Goal: Check status: Check status

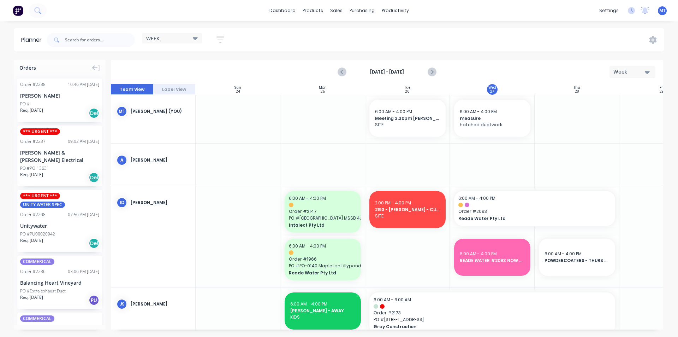
scroll to position [0, 0]
click at [315, 13] on div "products" at bounding box center [313, 10] width 28 height 11
click at [340, 12] on div "sales" at bounding box center [336, 10] width 19 height 11
click at [87, 41] on input "text" at bounding box center [100, 40] width 70 height 14
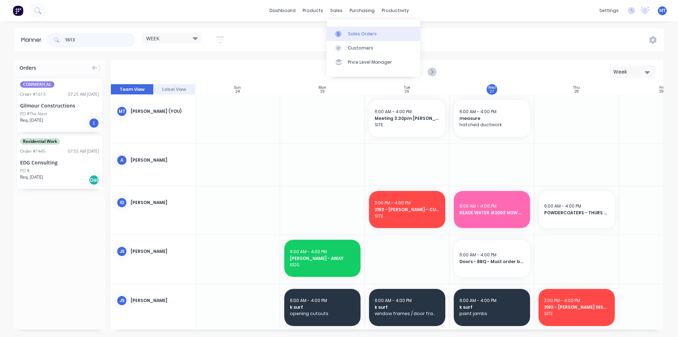
type input "1613"
click at [357, 32] on div "Sales Orders" at bounding box center [362, 34] width 29 height 6
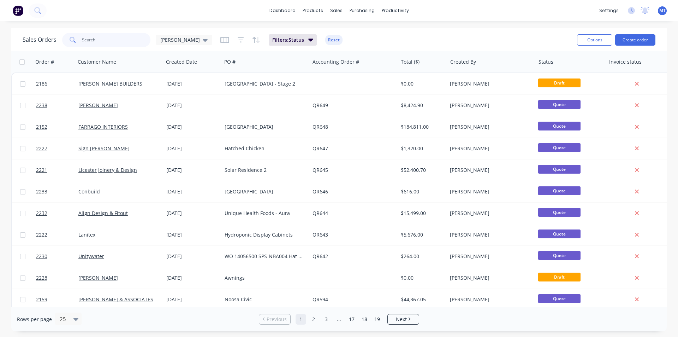
click at [110, 39] on input "text" at bounding box center [116, 40] width 69 height 14
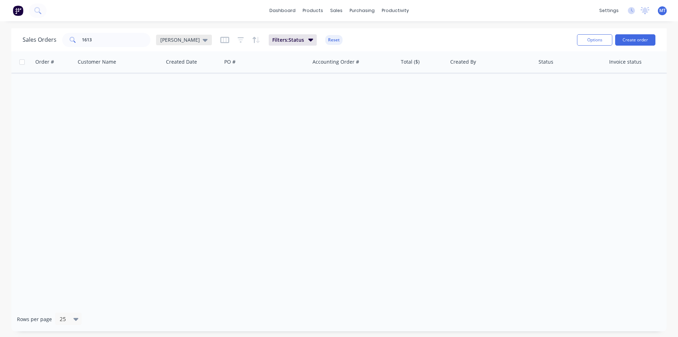
click at [203, 41] on icon at bounding box center [205, 40] width 5 height 3
click at [175, 98] on button "None" at bounding box center [198, 100] width 81 height 8
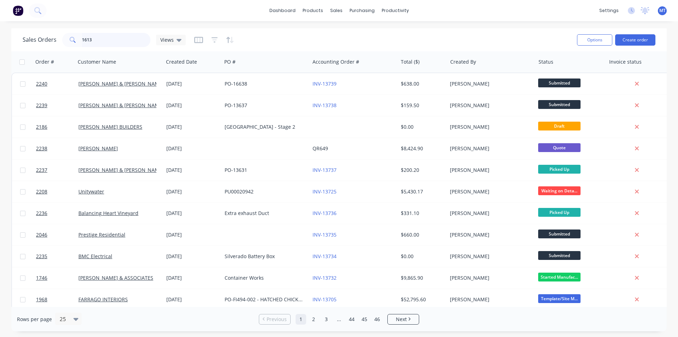
click at [121, 41] on input "1613" at bounding box center [116, 40] width 69 height 14
type input "1613"
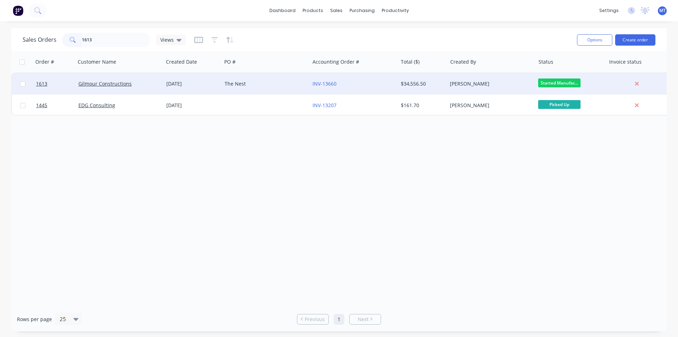
click at [148, 88] on div "Gilmour Constructions" at bounding box center [120, 83] width 88 height 21
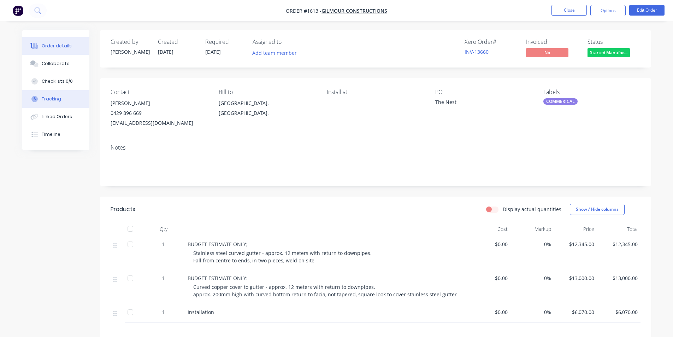
click at [51, 102] on div "Tracking" at bounding box center [51, 99] width 19 height 6
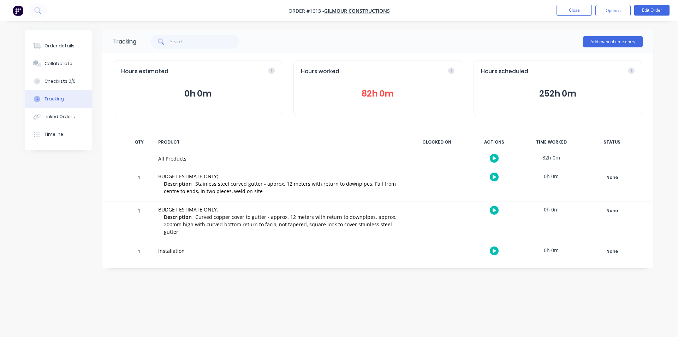
click at [376, 91] on button "82h 0m" at bounding box center [378, 93] width 154 height 13
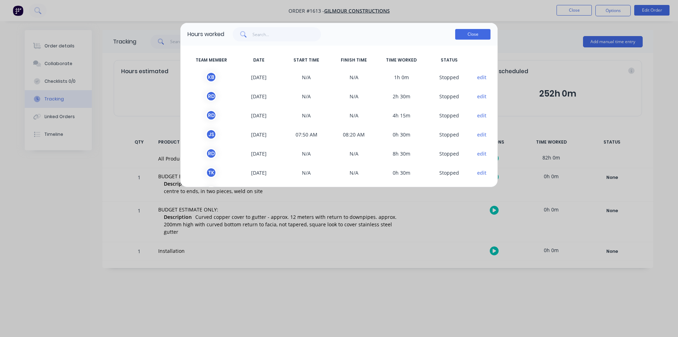
click at [482, 34] on button "Close" at bounding box center [472, 34] width 35 height 11
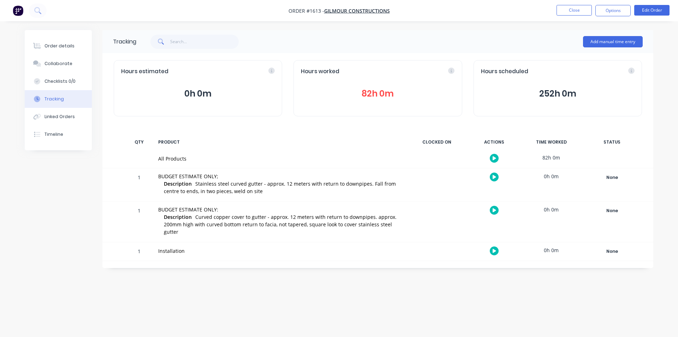
click at [385, 92] on button "82h 0m" at bounding box center [378, 93] width 154 height 13
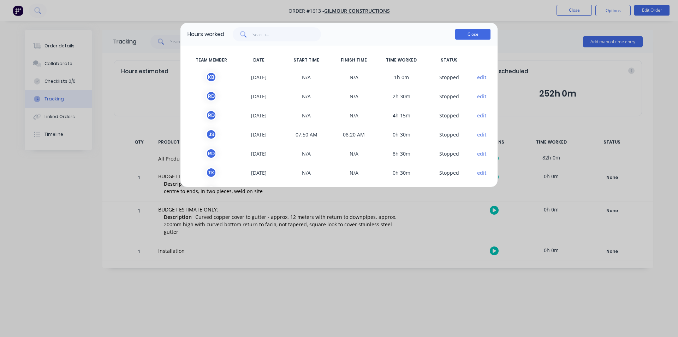
click at [475, 34] on button "Close" at bounding box center [472, 34] width 35 height 11
